Goal: Information Seeking & Learning: Learn about a topic

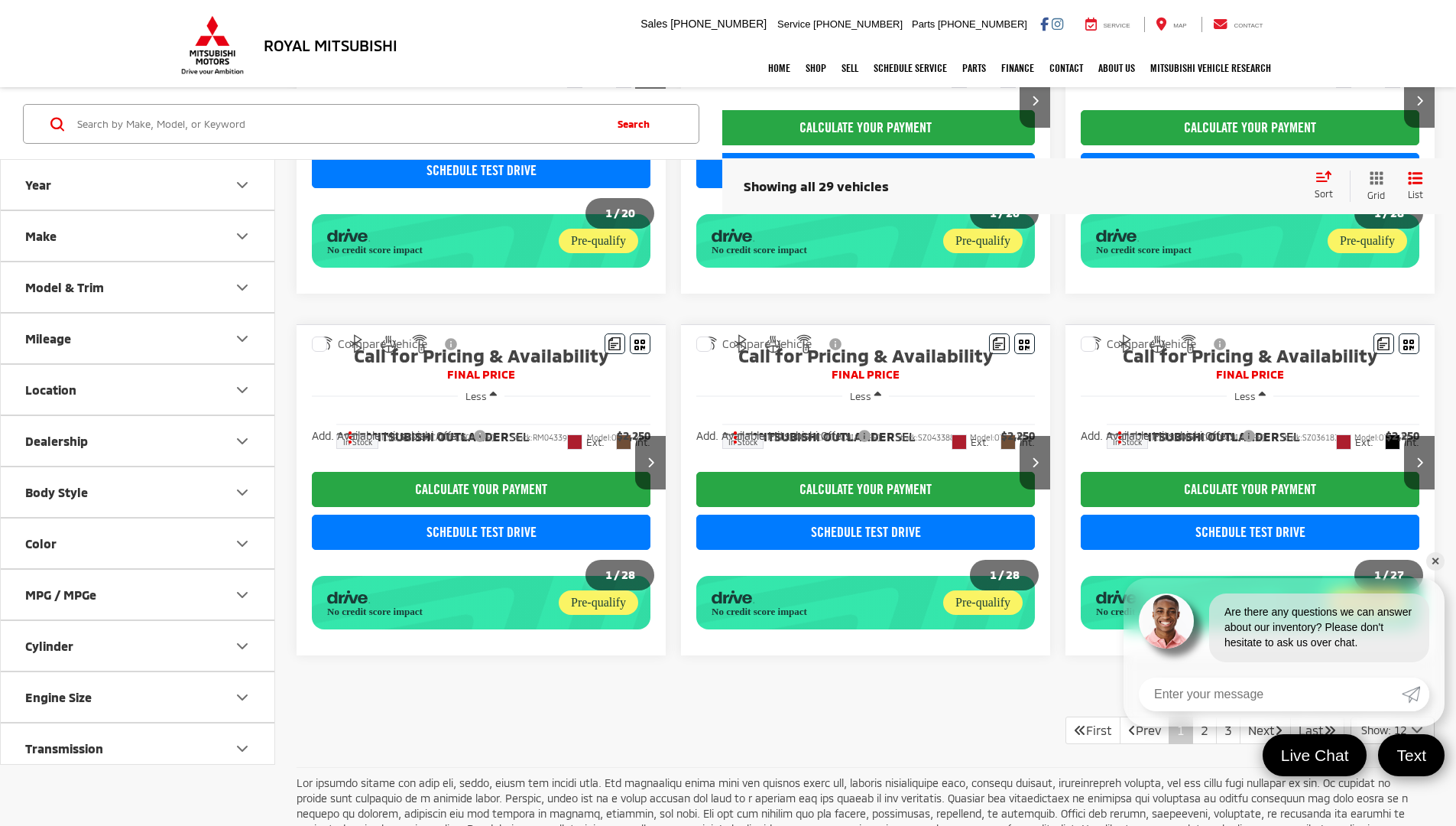
scroll to position [1129, 0]
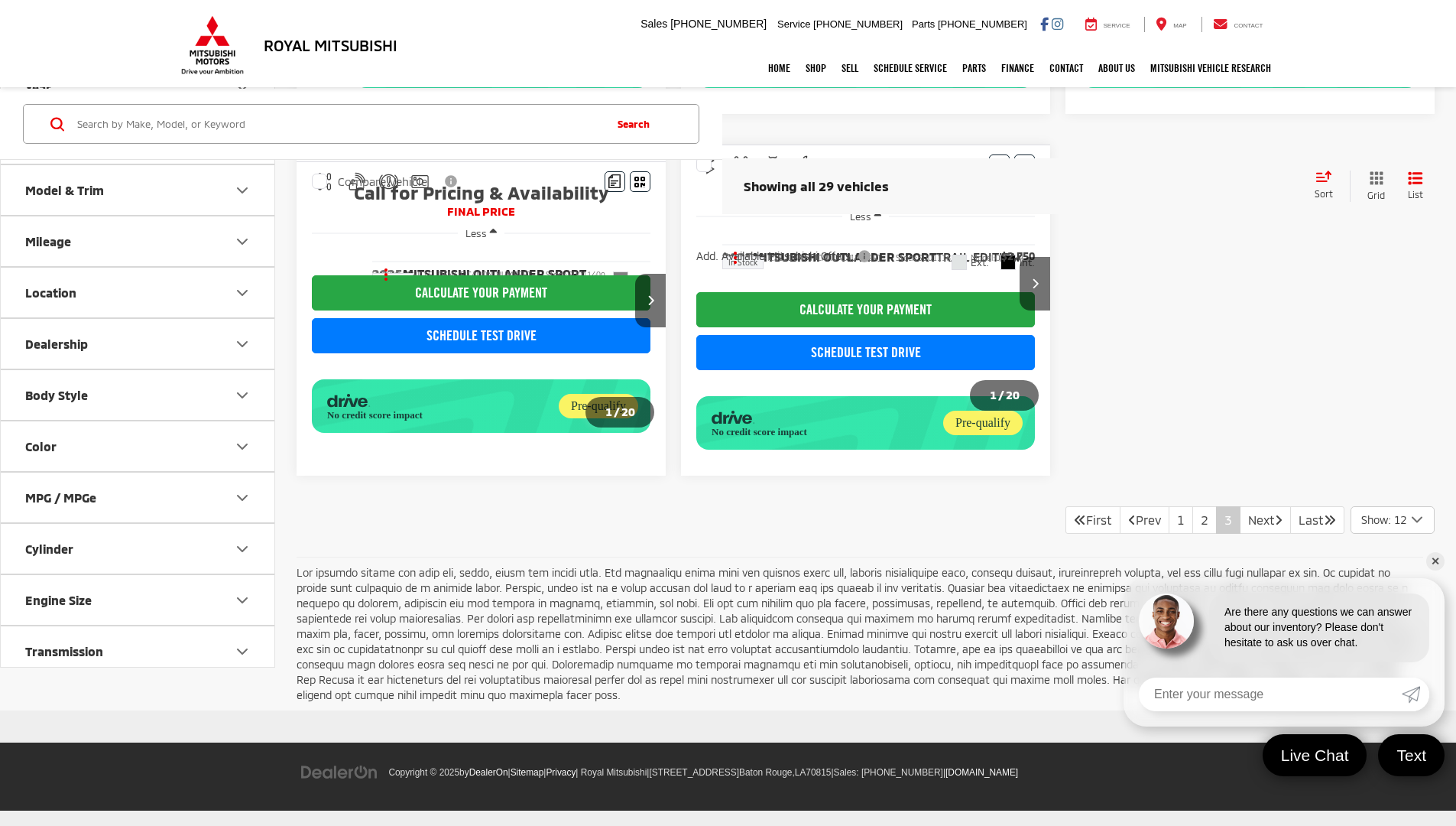
scroll to position [602, 0]
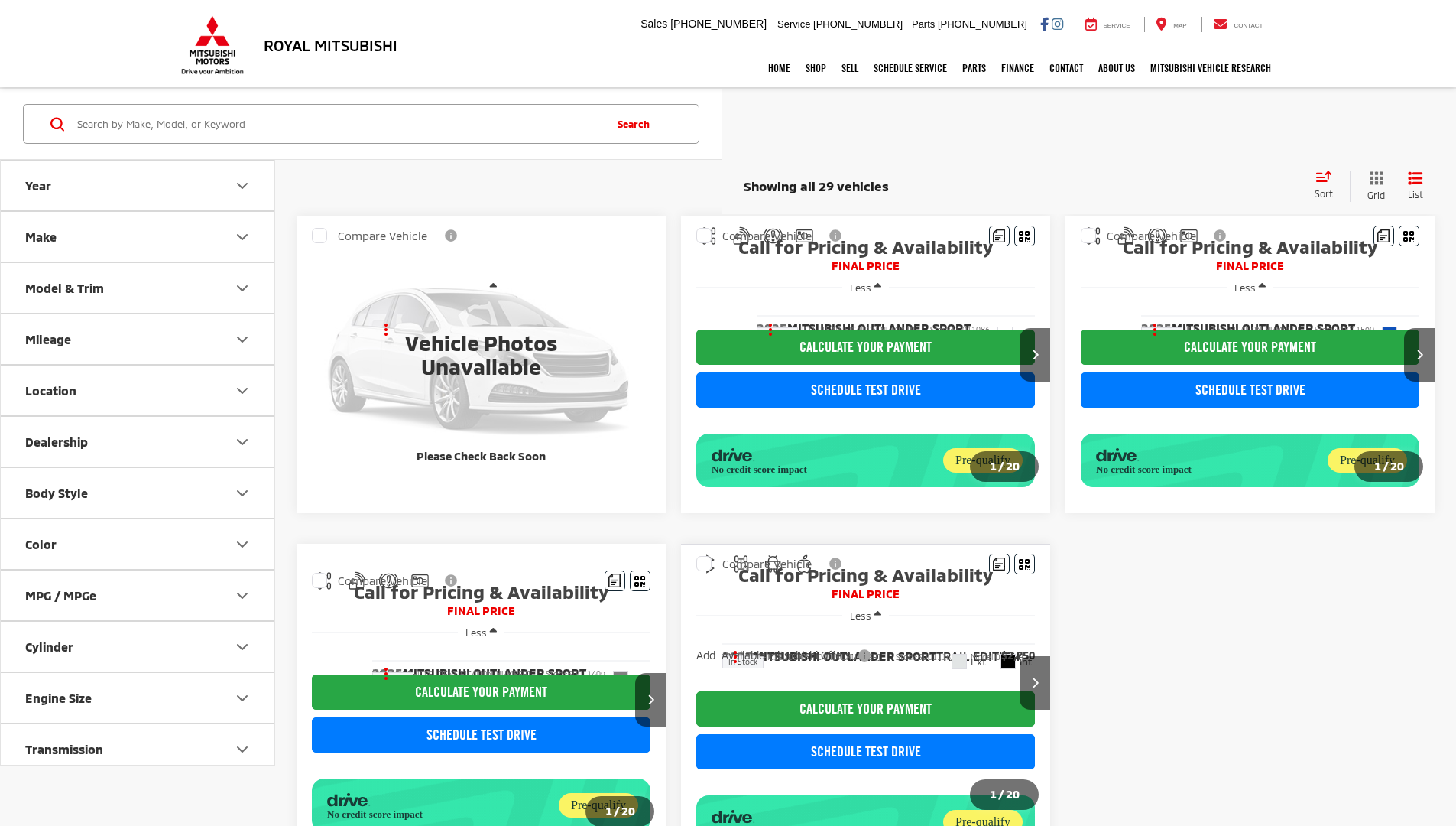
scroll to position [602, 0]
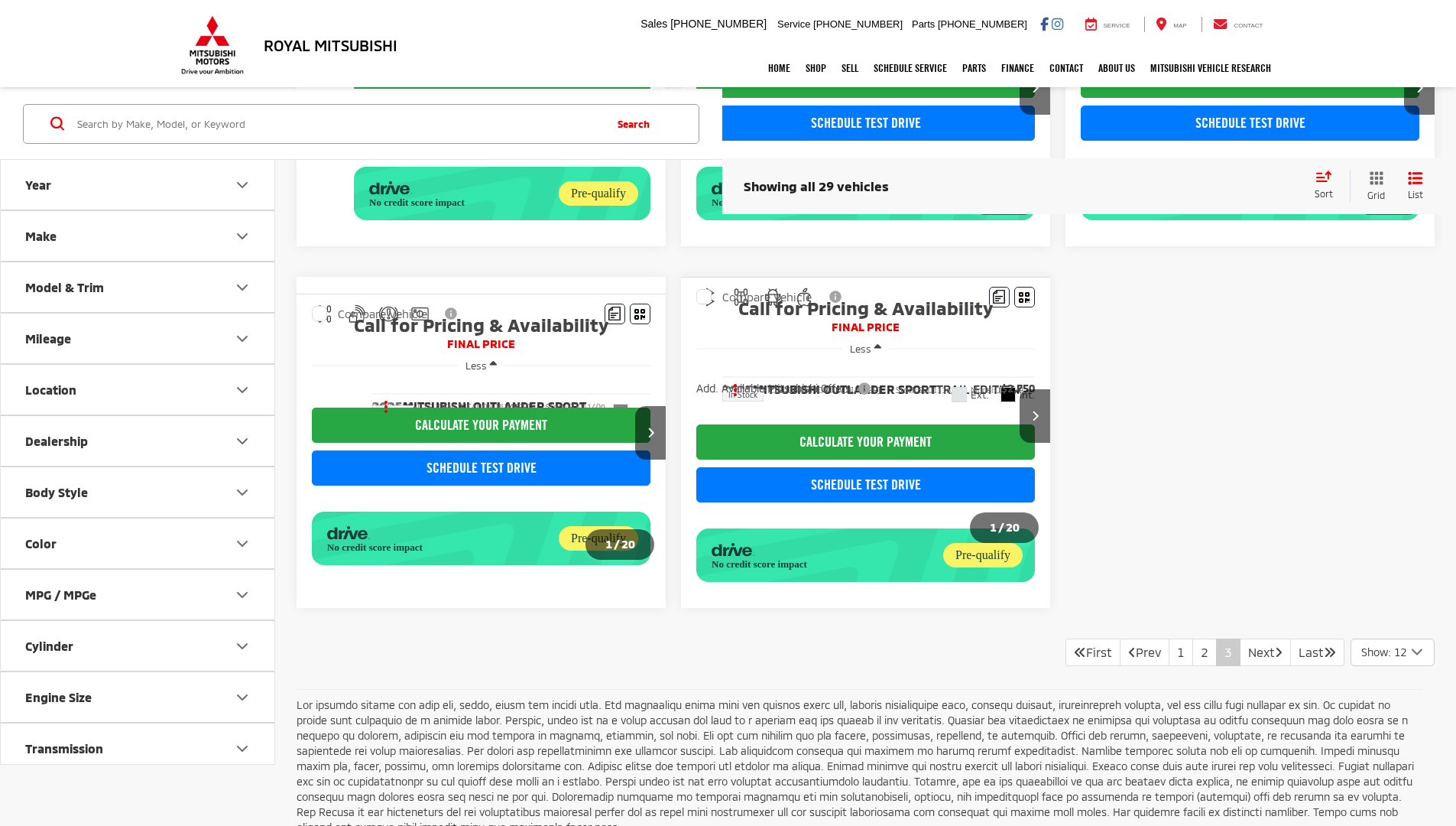
scroll to position [602, 0]
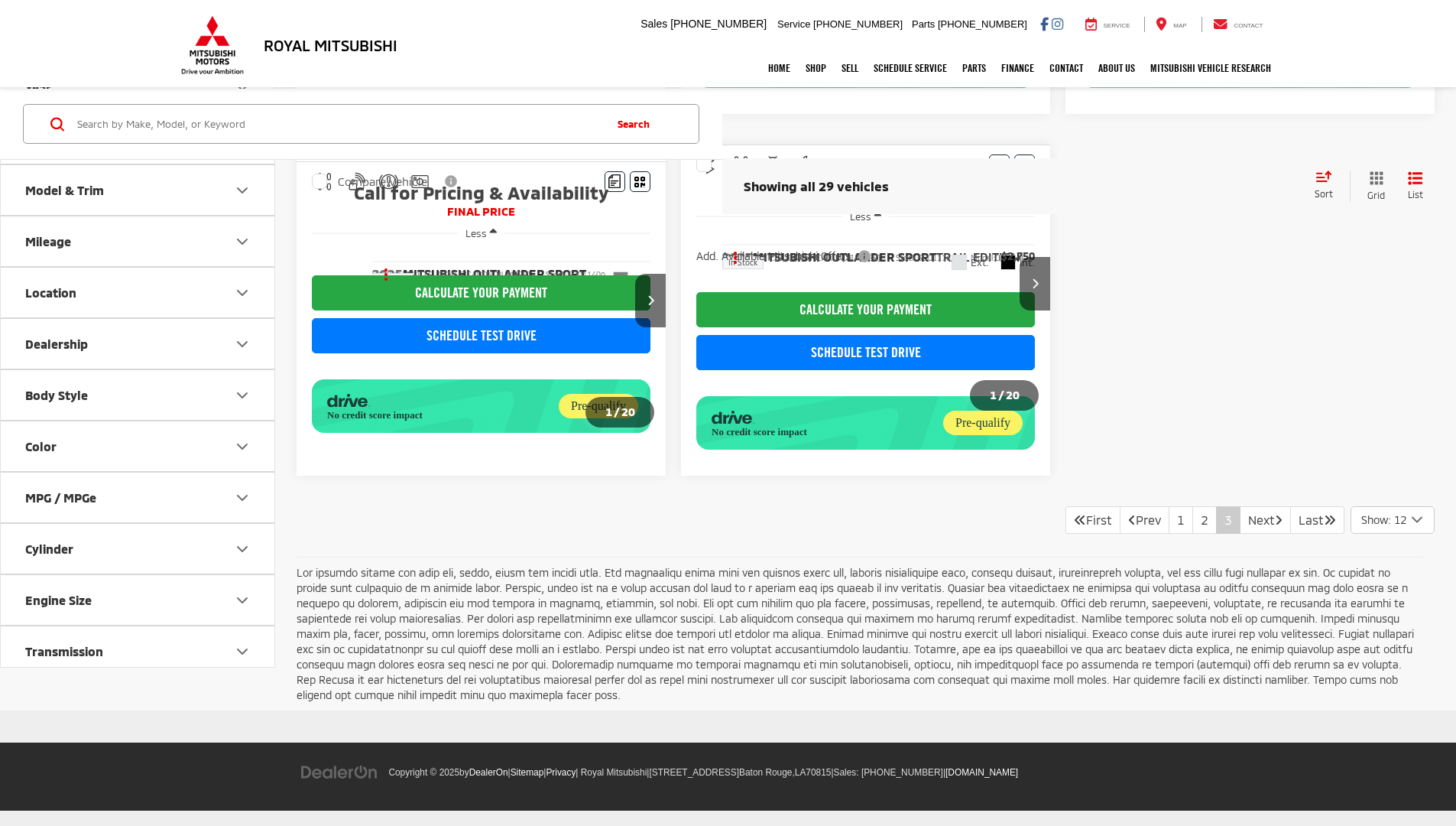
scroll to position [602, 0]
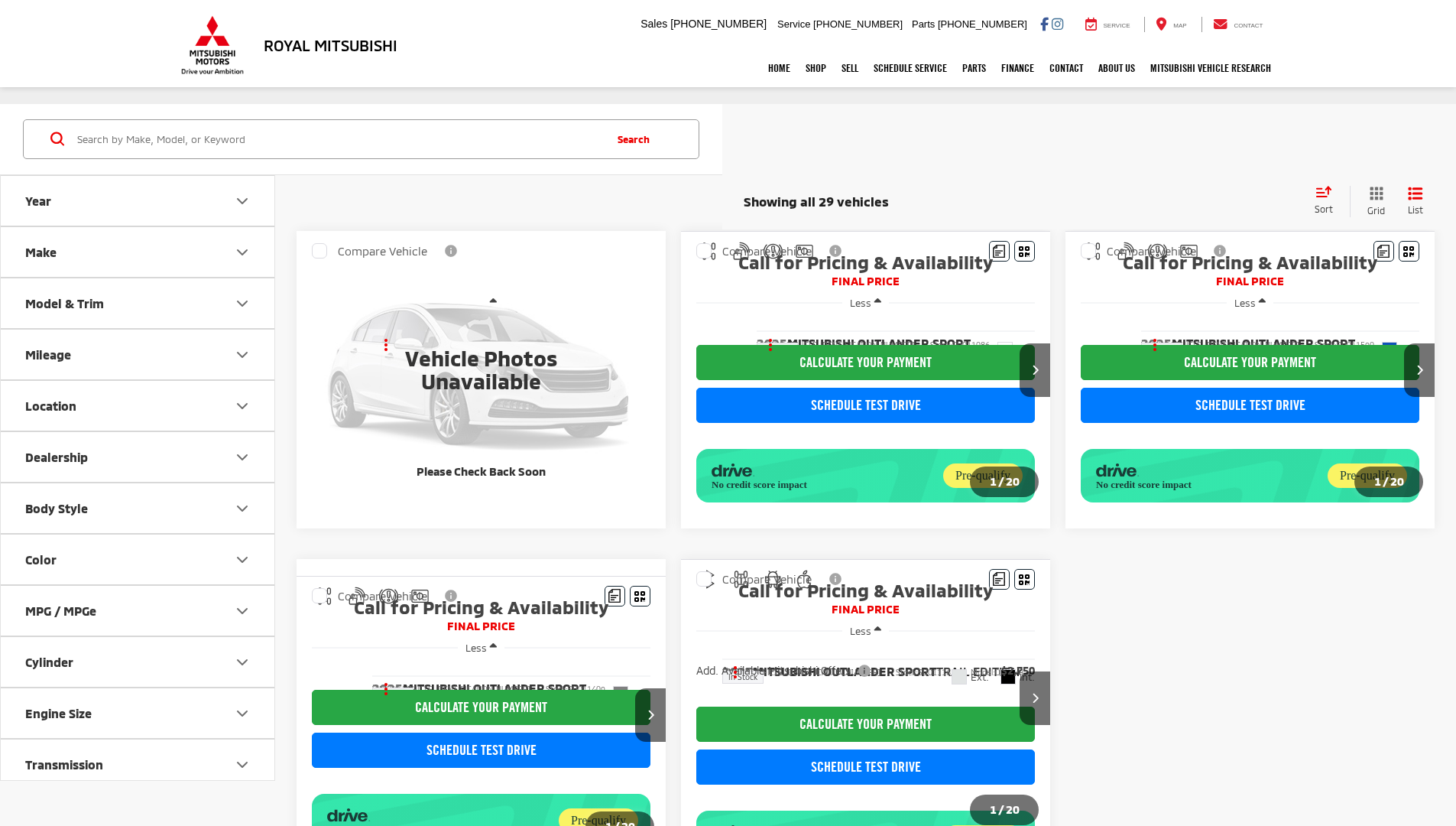
scroll to position [602, 0]
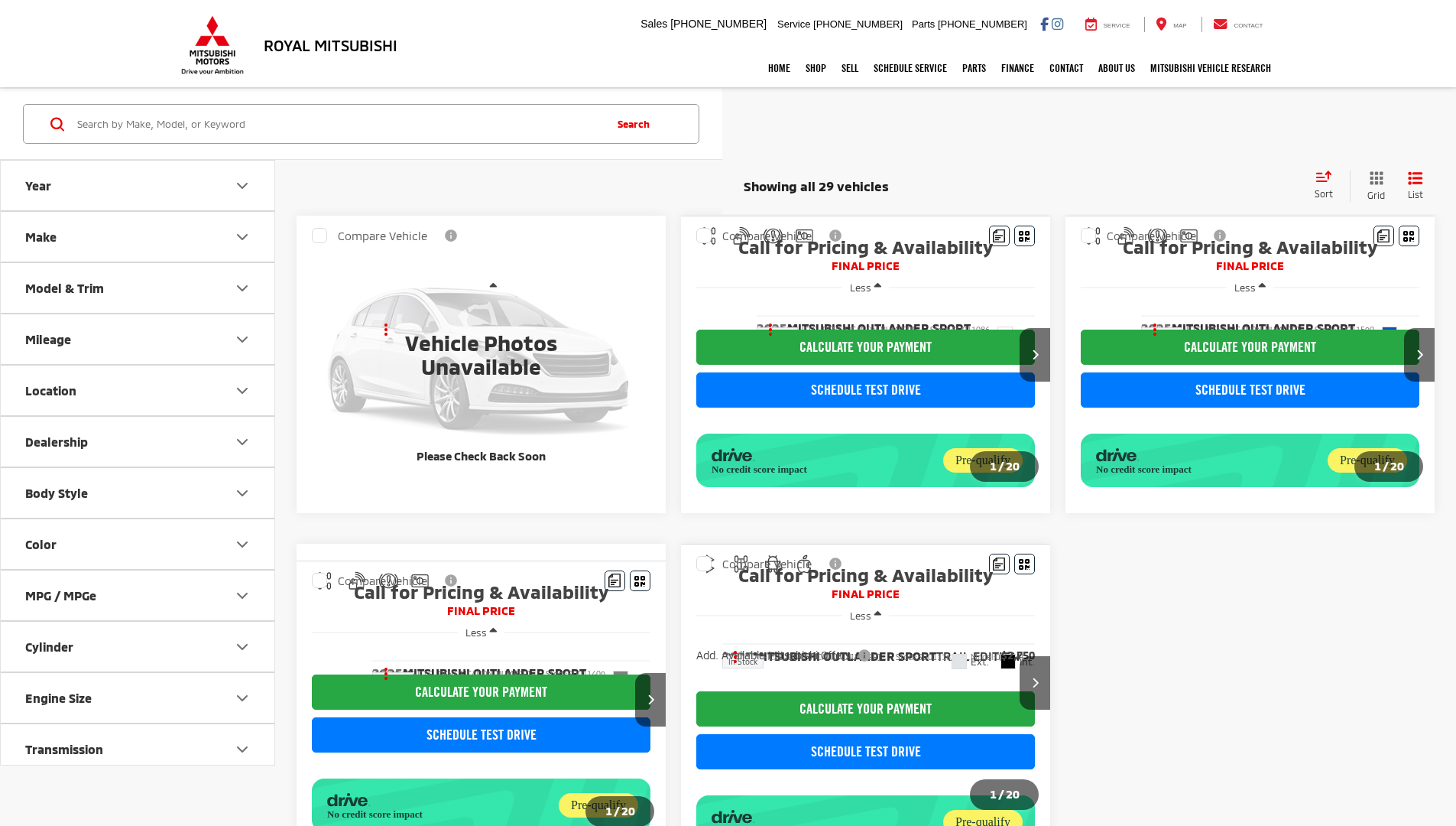
scroll to position [586, 0]
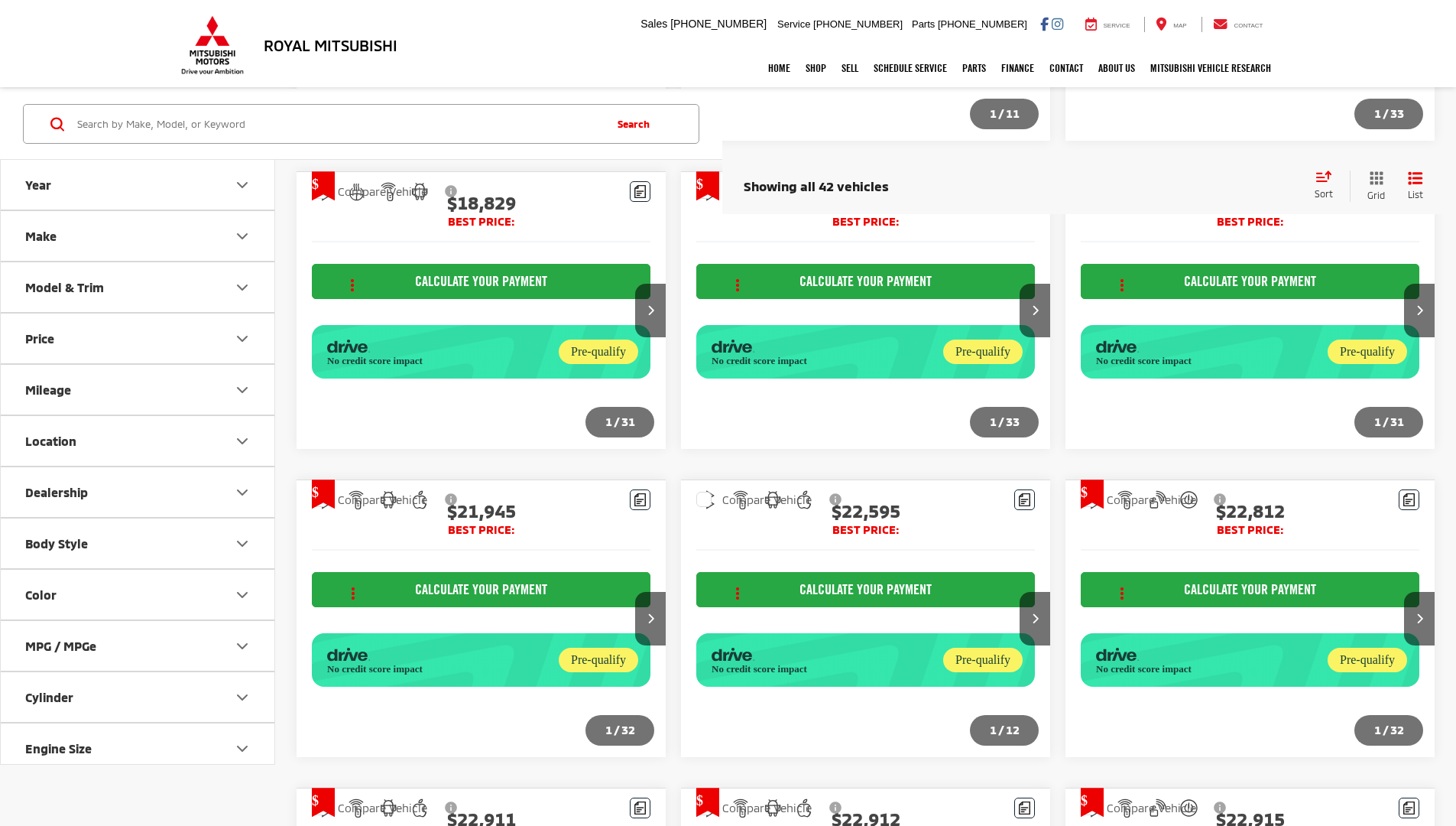
scroll to position [1818, 0]
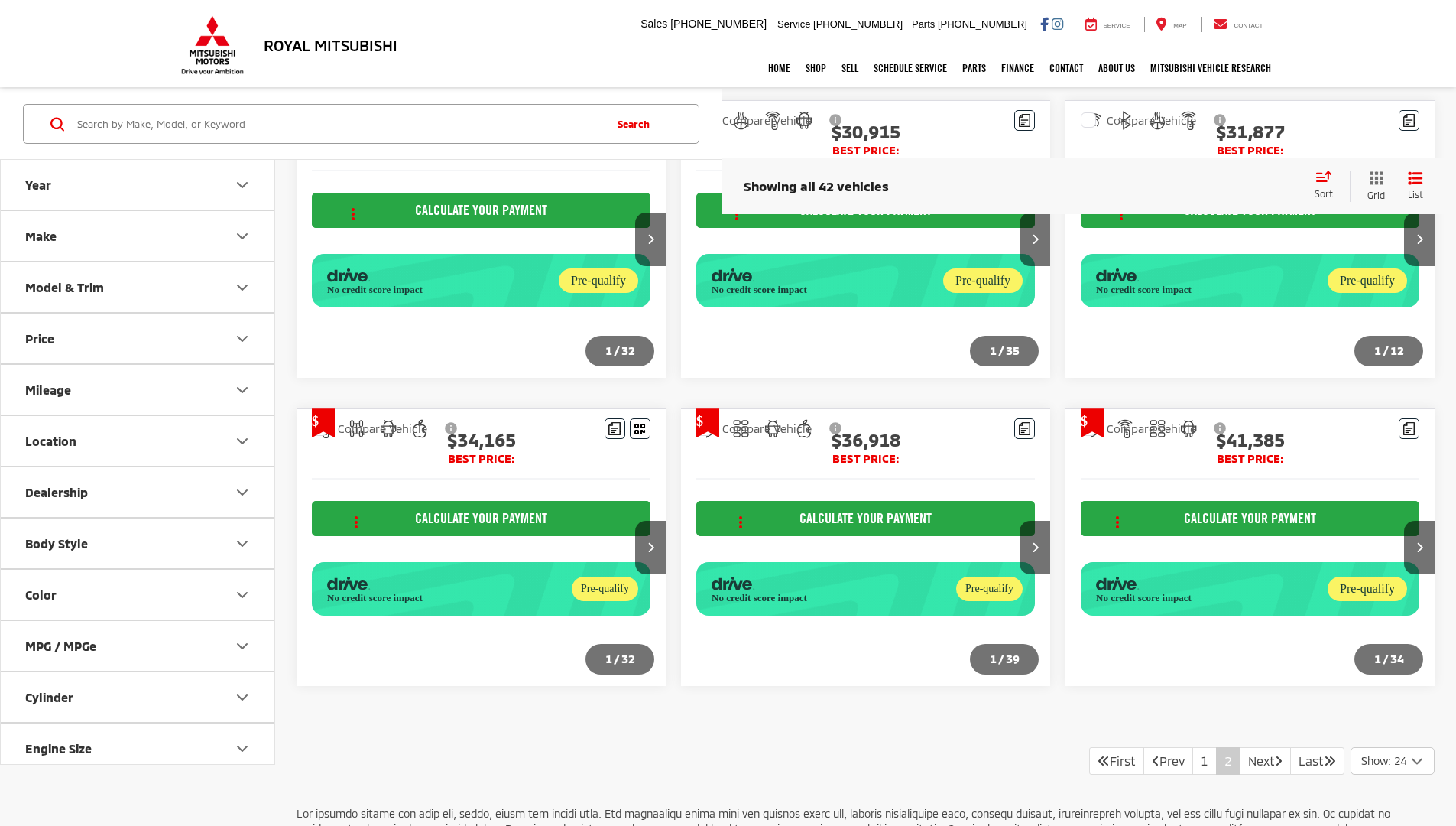
scroll to position [1422, 0]
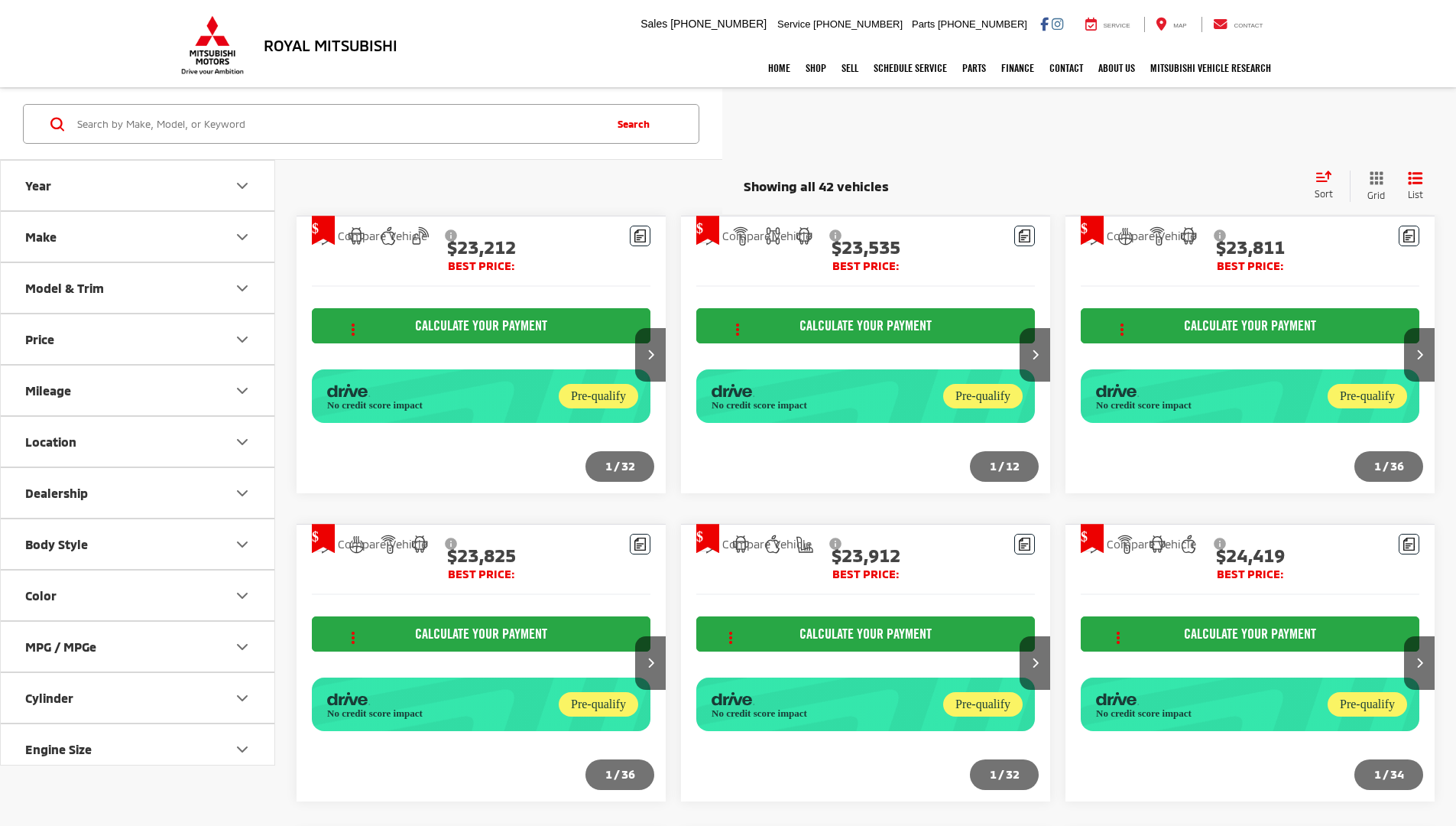
scroll to position [1422, 0]
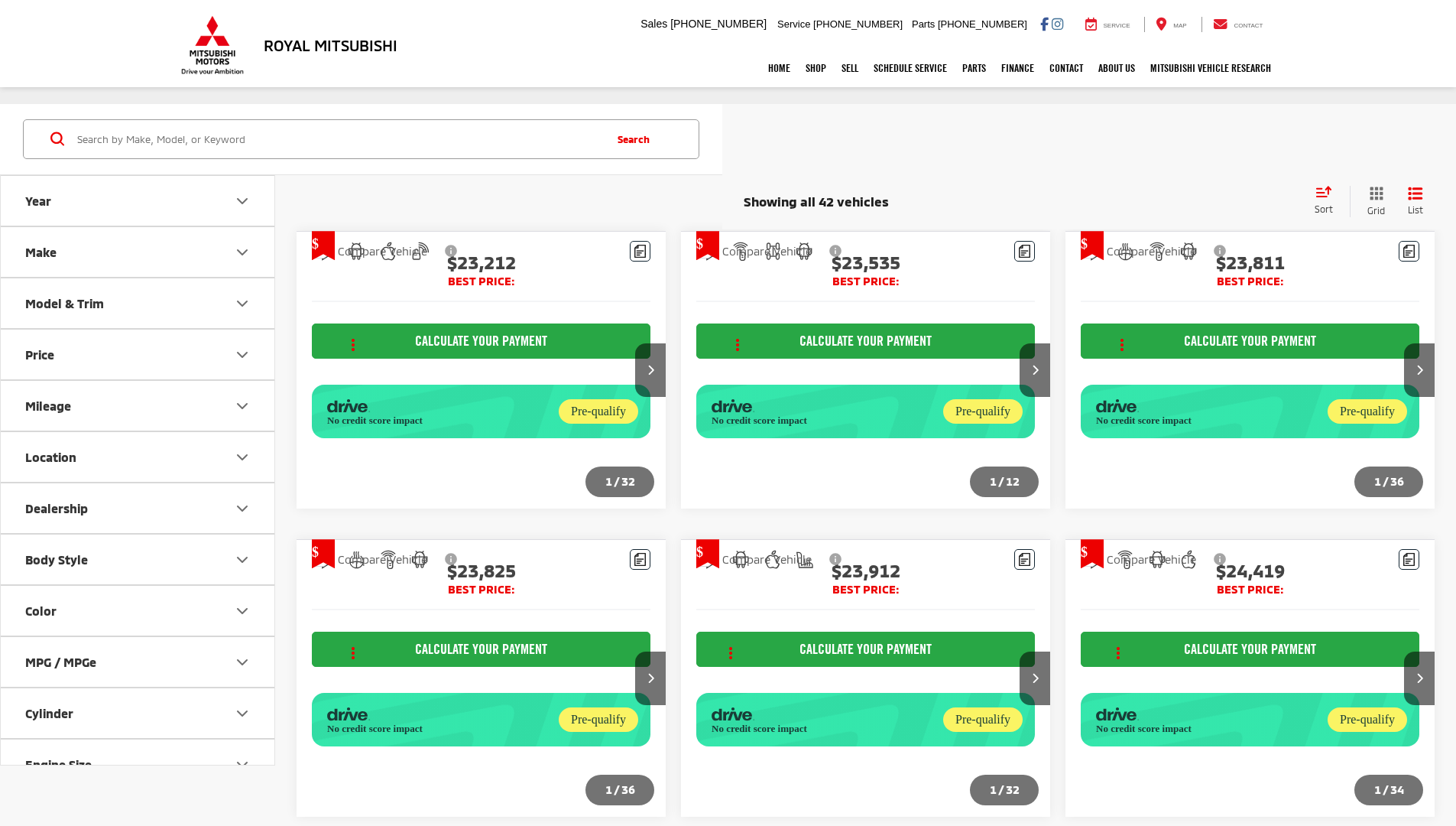
scroll to position [1422, 0]
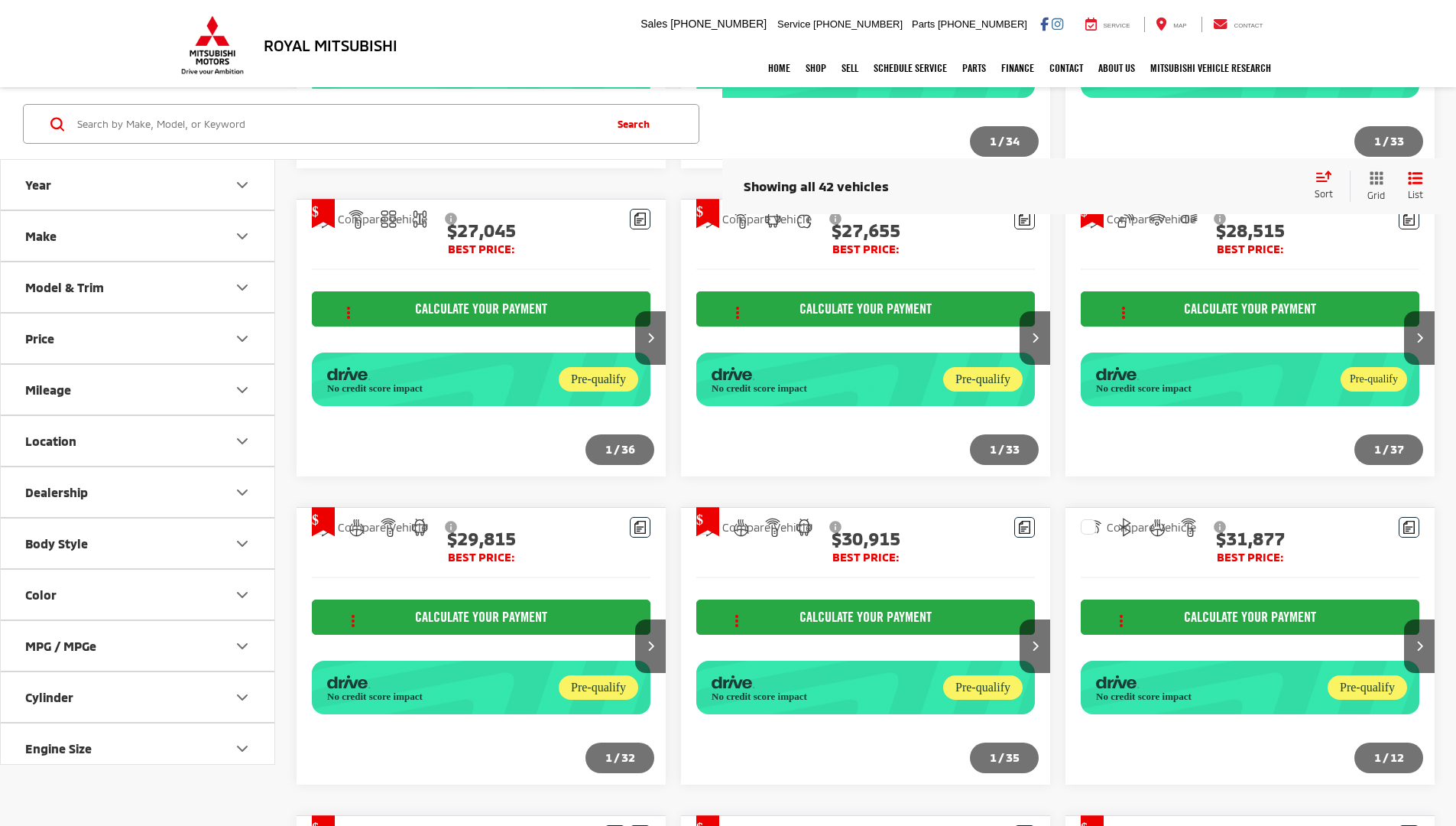
scroll to position [1099, 0]
